Goal: Transaction & Acquisition: Purchase product/service

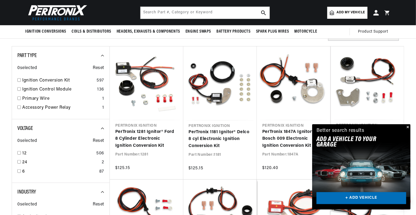
click at [409, 125] on button "Close" at bounding box center [407, 127] width 7 height 7
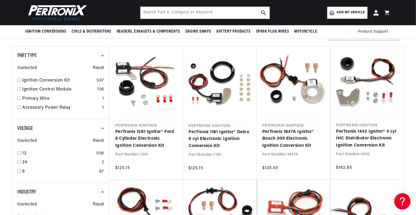
scroll to position [0, 202]
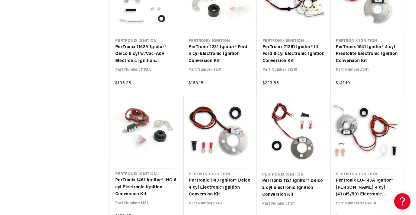
scroll to position [0, 202]
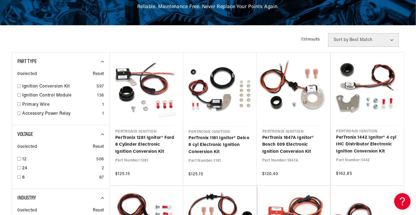
scroll to position [0, 202]
